Goal: Task Accomplishment & Management: Complete application form

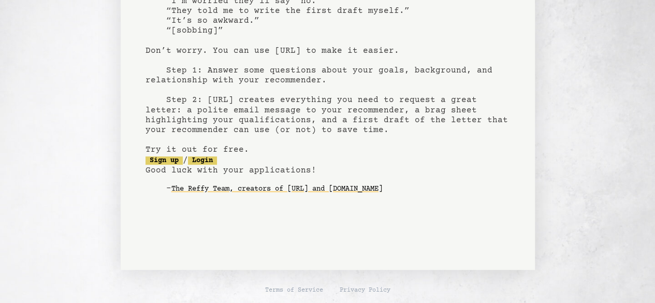
scroll to position [118, 0]
click at [159, 158] on link "Sign up" at bounding box center [163, 161] width 37 height 8
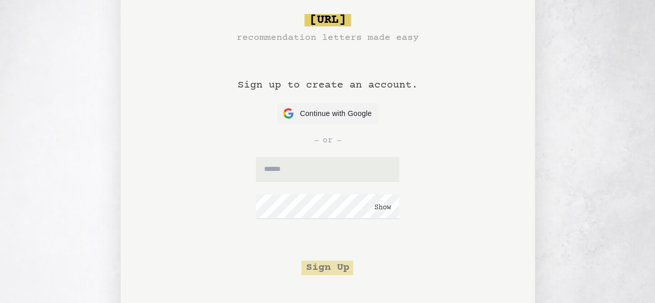
scroll to position [19, 0]
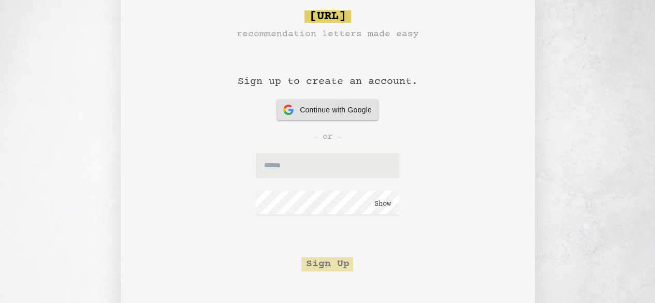
click at [328, 111] on span "Continue with Google" at bounding box center [336, 110] width 72 height 11
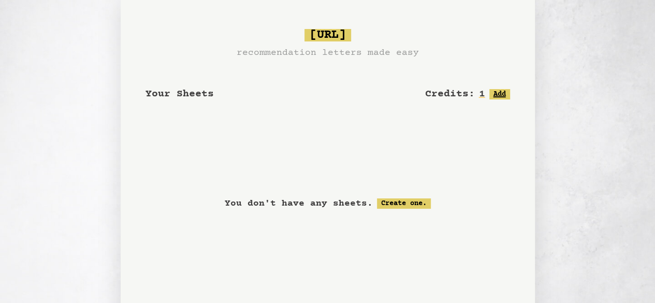
click at [489, 95] on button "Add" at bounding box center [499, 94] width 21 height 10
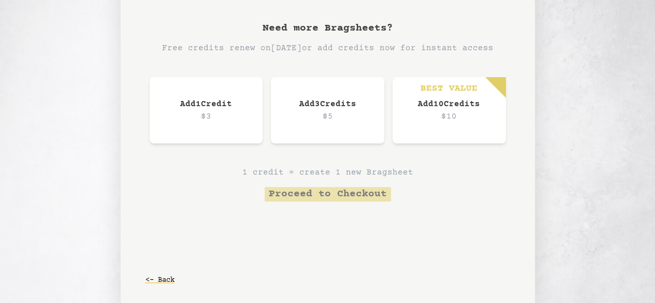
scroll to position [85, 0]
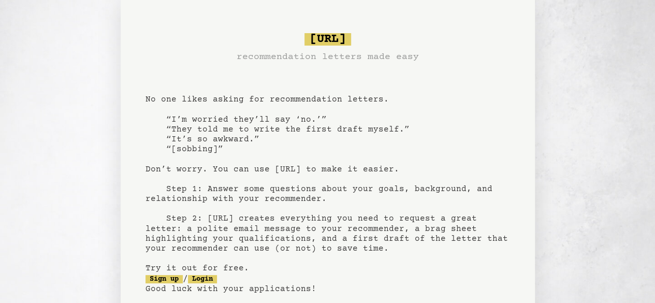
scroll to position [118, 0]
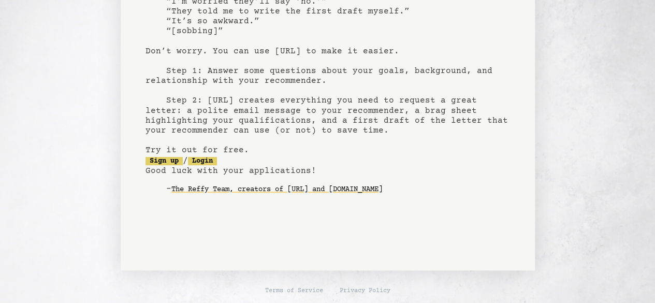
click at [215, 165] on pre "bragsheet.ai recommendation letters made easy No one likes asking for recommend…" at bounding box center [327, 62] width 364 height 303
click at [215, 158] on link "Login" at bounding box center [202, 161] width 29 height 8
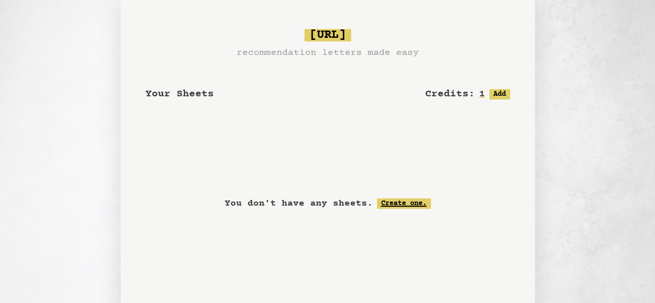
click at [390, 203] on link "Create one." at bounding box center [404, 203] width 54 height 10
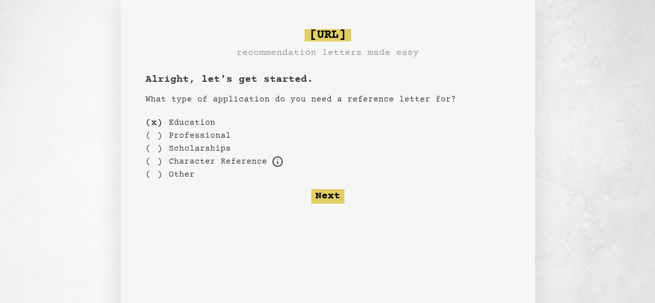
click at [199, 143] on label "Scholarships" at bounding box center [200, 148] width 62 height 12
click at [154, 150] on div "( )" at bounding box center [153, 148] width 17 height 13
click at [155, 117] on div "( )" at bounding box center [153, 122] width 17 height 13
click at [318, 196] on button "Next" at bounding box center [327, 196] width 33 height 14
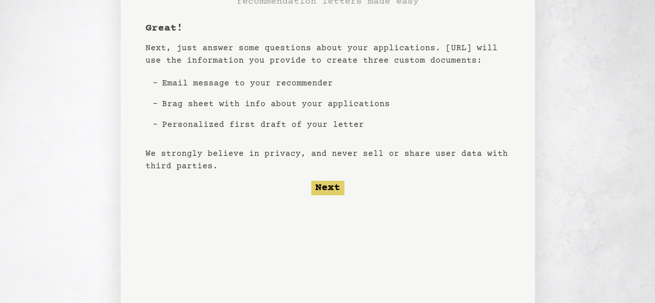
scroll to position [57, 0]
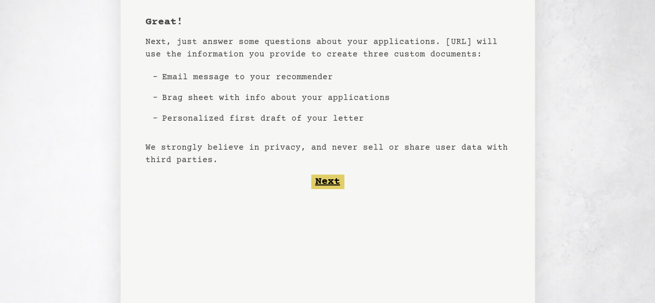
click at [323, 175] on button "Next" at bounding box center [327, 181] width 33 height 14
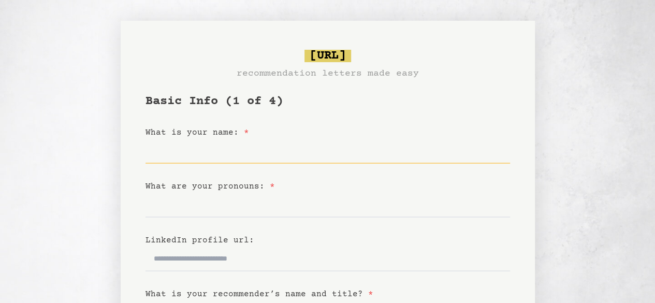
click at [282, 145] on input "What is your name: *" at bounding box center [327, 151] width 364 height 25
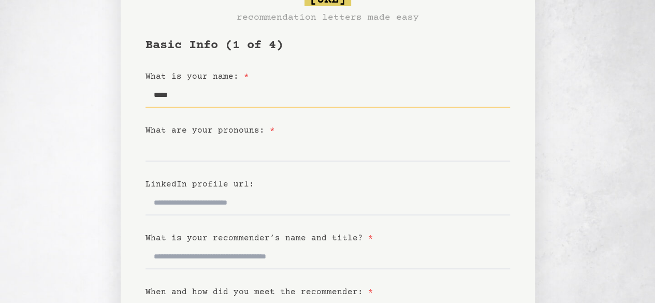
scroll to position [57, 0]
type input "*****"
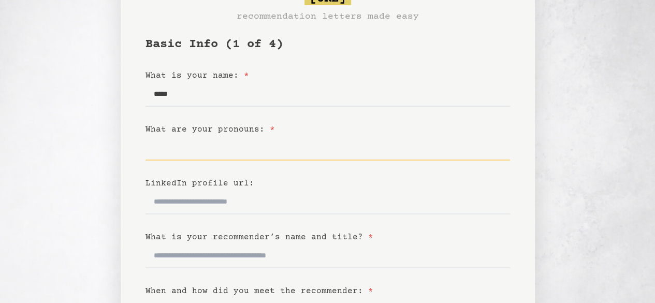
click at [188, 154] on input "What are your pronouns: *" at bounding box center [327, 148] width 364 height 25
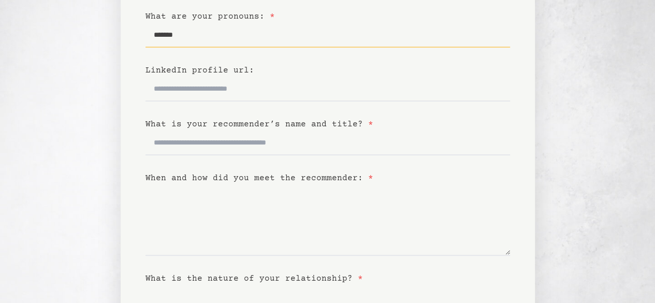
scroll to position [169, 0]
type input "*******"
click at [188, 154] on input "What is your recommender’s name and title? *" at bounding box center [327, 143] width 364 height 25
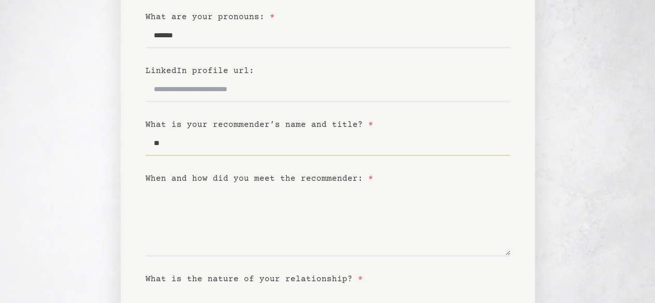
type input "*"
type input "**********"
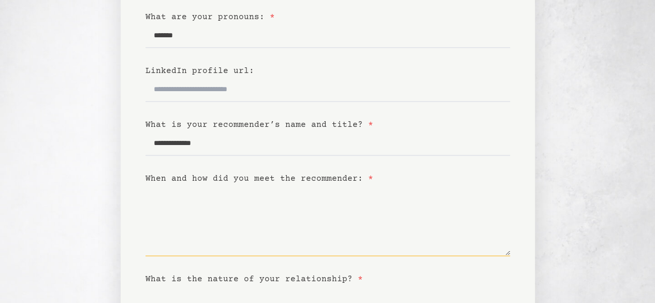
click at [192, 195] on textarea "When and how did you meet the recommender: *" at bounding box center [327, 220] width 364 height 71
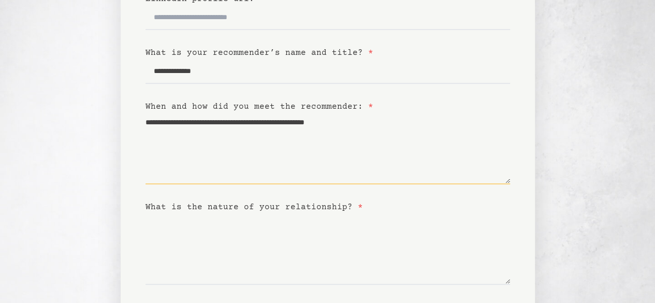
scroll to position [258, 0]
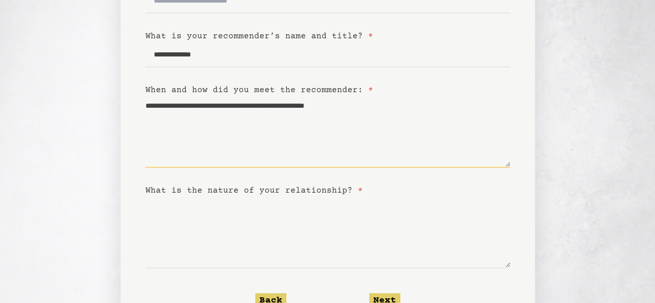
type textarea "**********"
click at [197, 218] on textarea "What is the nature of your relationship? *" at bounding box center [327, 232] width 364 height 71
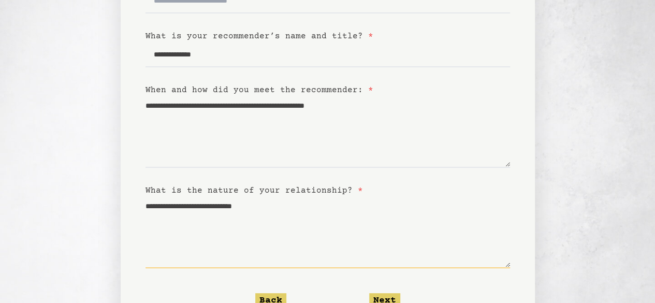
scroll to position [324, 0]
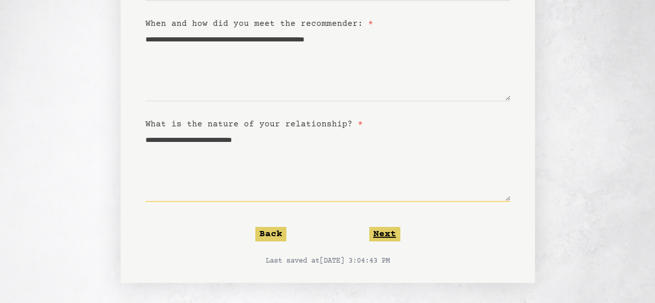
type textarea "**********"
click at [384, 229] on button "Next" at bounding box center [384, 234] width 31 height 14
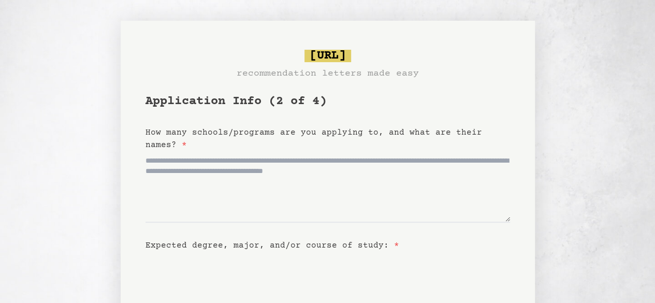
scroll to position [0, 0]
click at [298, 212] on textarea "How many schools/programs are you applying to, and what are their names? *" at bounding box center [327, 186] width 364 height 71
type textarea "*"
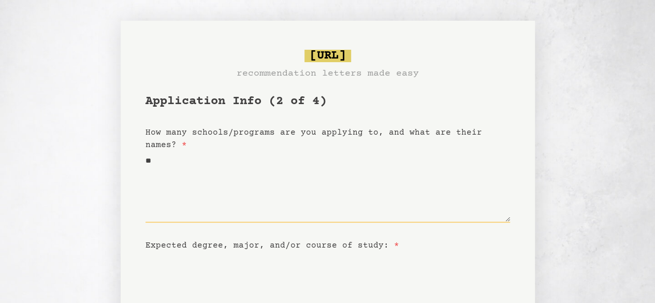
type textarea "*"
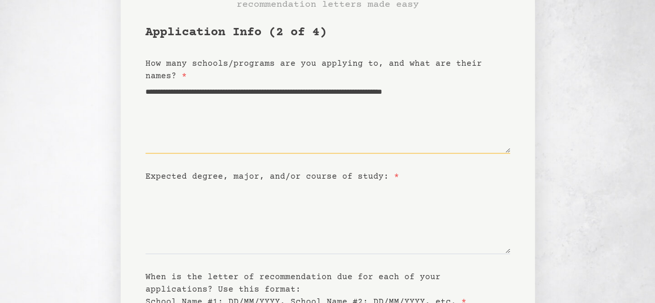
scroll to position [70, 0]
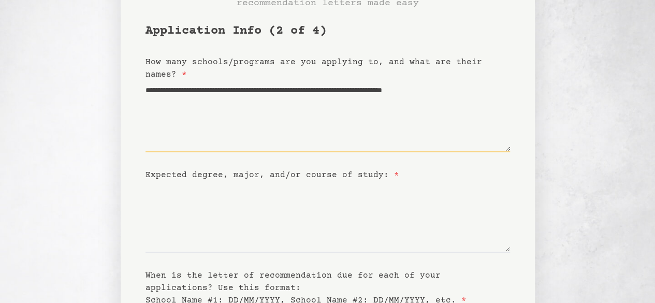
type textarea "**********"
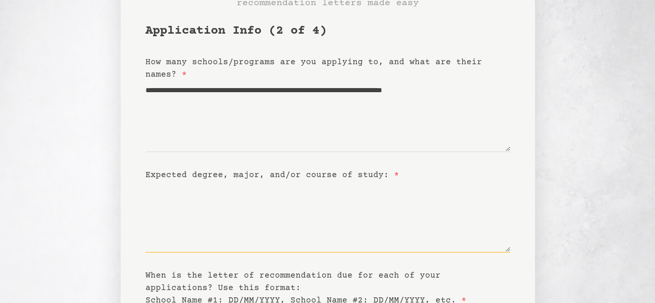
click at [298, 212] on textarea "Expected degree, major, and/or course of study: *" at bounding box center [327, 216] width 364 height 71
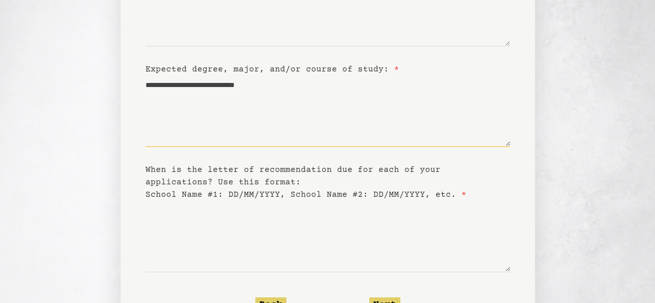
type textarea "**********"
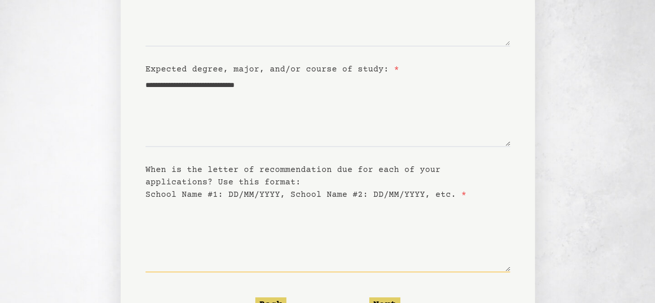
click at [298, 212] on textarea "When is the letter of recommendation due for each of your applications? Use thi…" at bounding box center [327, 236] width 364 height 71
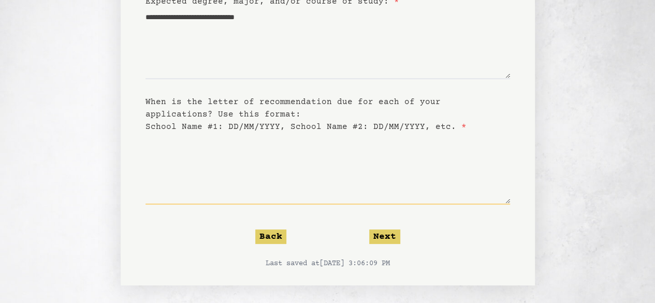
scroll to position [244, 0]
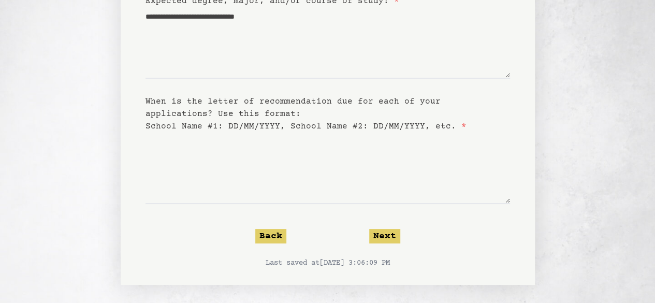
click at [439, 220] on form "**********" at bounding box center [327, 58] width 364 height 419
click at [455, 213] on form "**********" at bounding box center [327, 58] width 364 height 419
click at [376, 164] on textarea "When is the letter of recommendation due for each of your applications? Use thi…" at bounding box center [327, 168] width 364 height 71
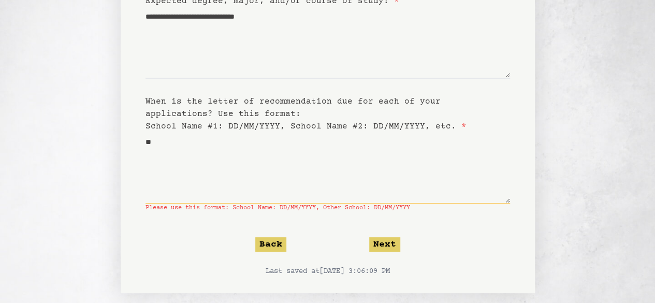
type textarea "*"
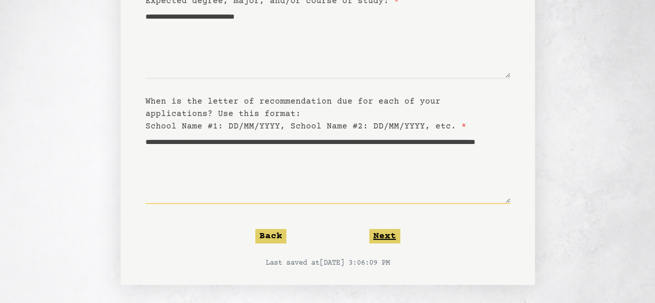
type textarea "**********"
click at [380, 239] on button "Next" at bounding box center [384, 236] width 31 height 14
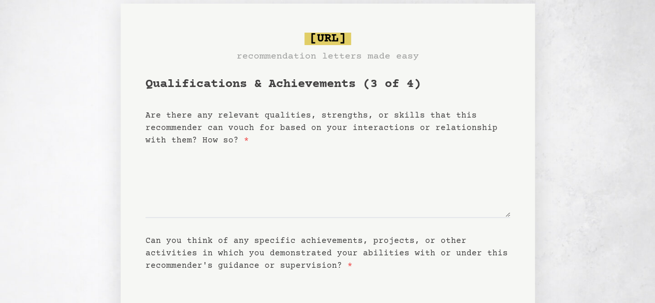
scroll to position [18, 0]
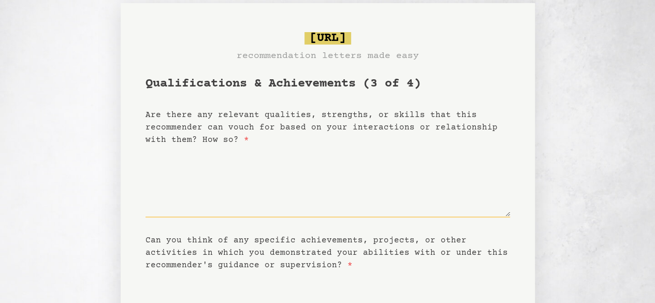
click at [301, 198] on textarea "Are there any relevant qualities, strengths, or skills that this recommender ca…" at bounding box center [327, 181] width 364 height 71
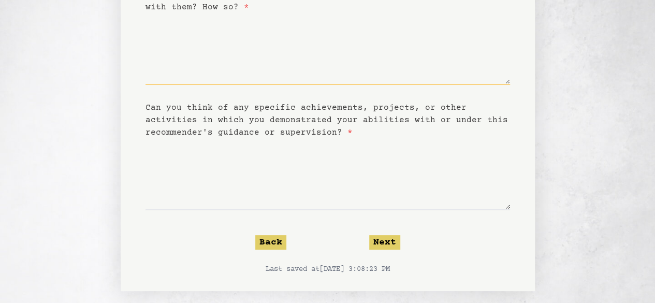
scroll to position [158, 0]
